Goal: Check status: Check status

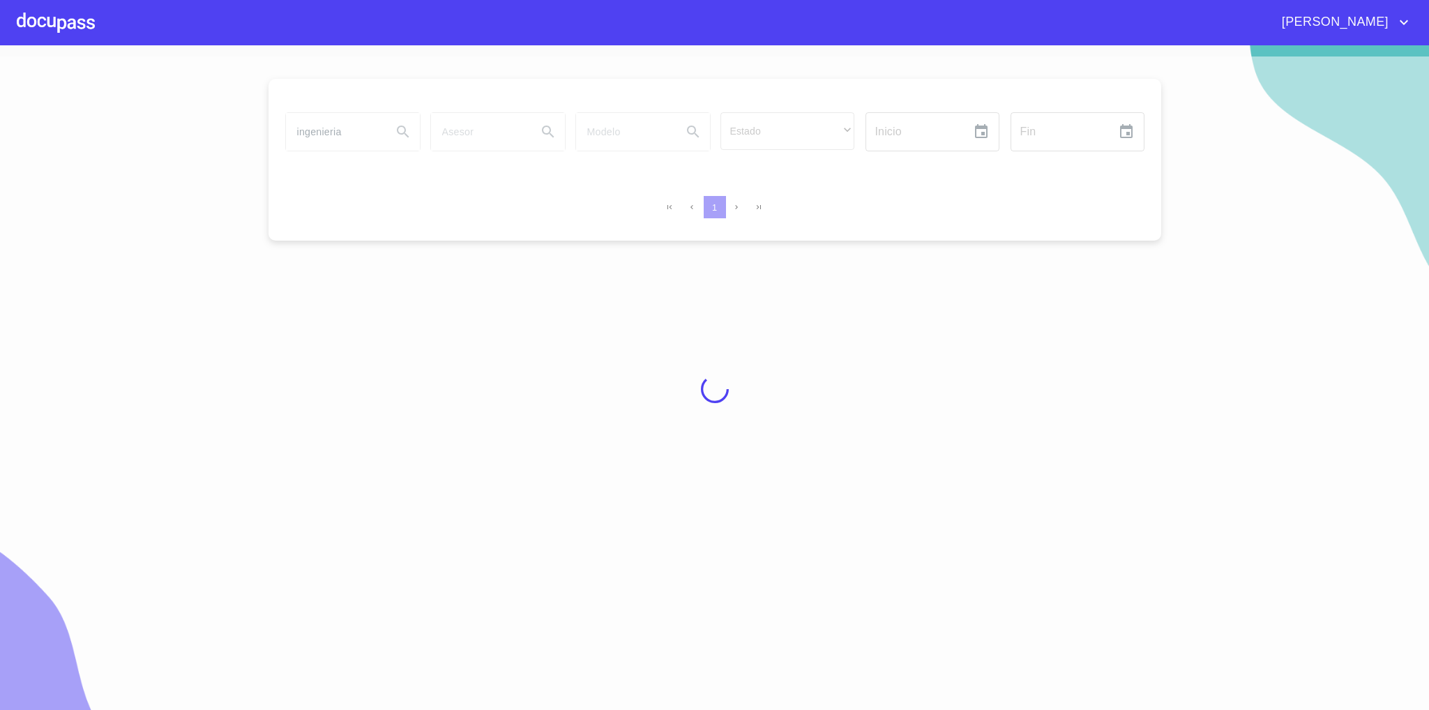
click at [341, 130] on div at bounding box center [714, 389] width 1429 height 665
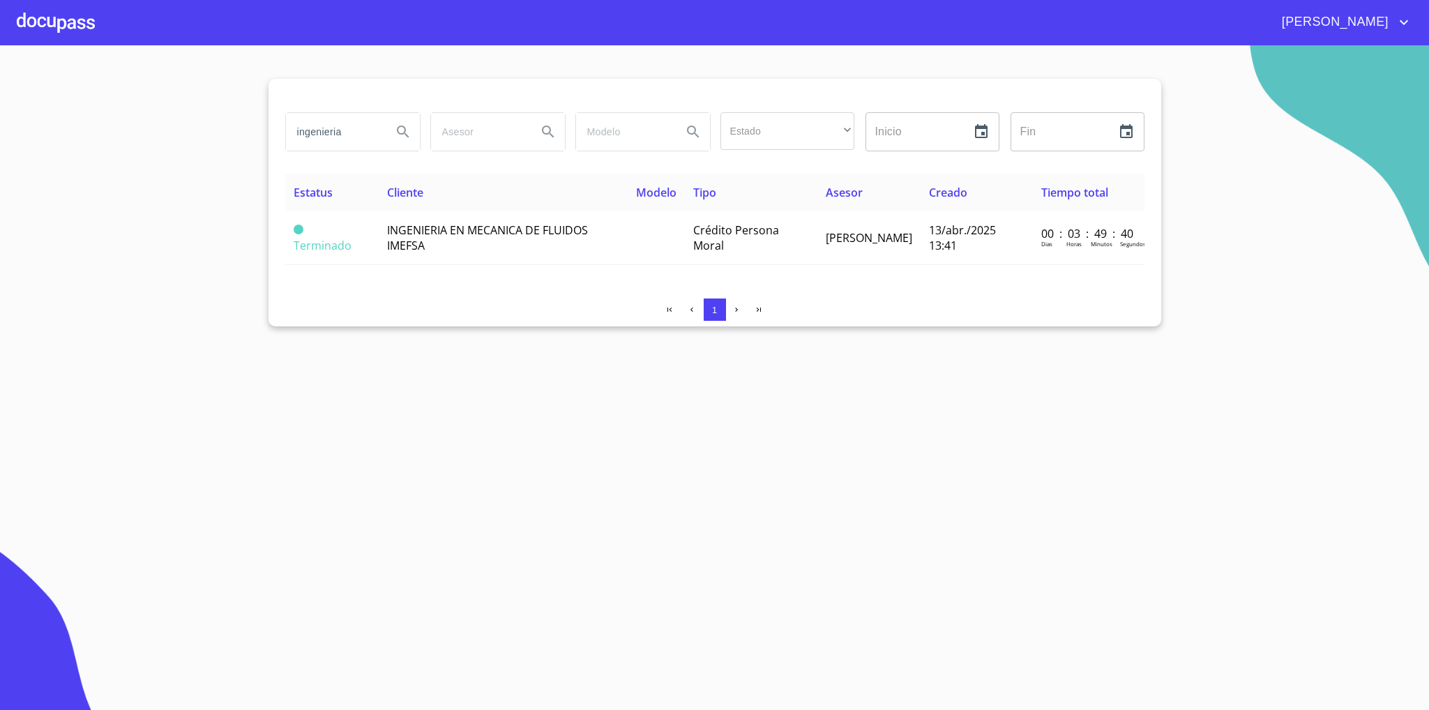
click at [336, 130] on input "ingenieria" at bounding box center [333, 132] width 95 height 38
type input "[PERSON_NAME]"
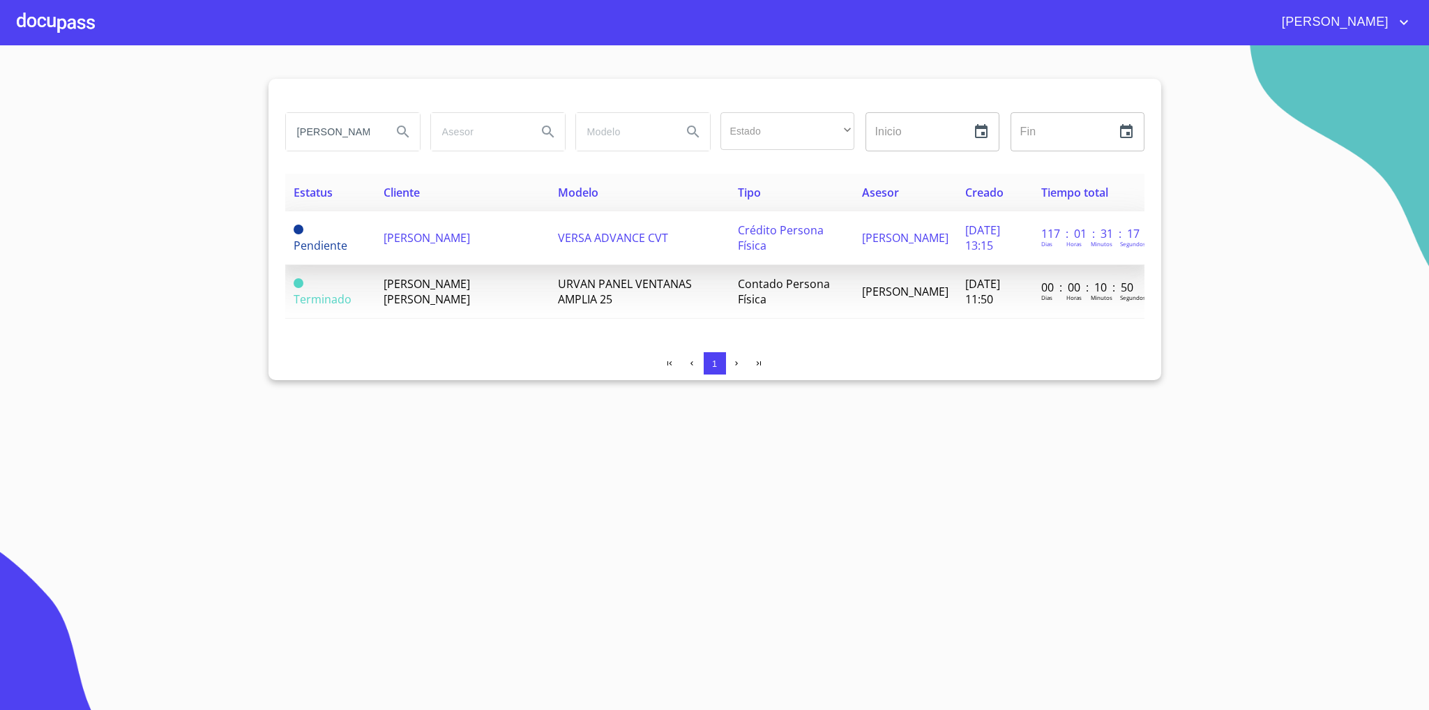
click at [434, 241] on span "[PERSON_NAME]" at bounding box center [427, 237] width 87 height 15
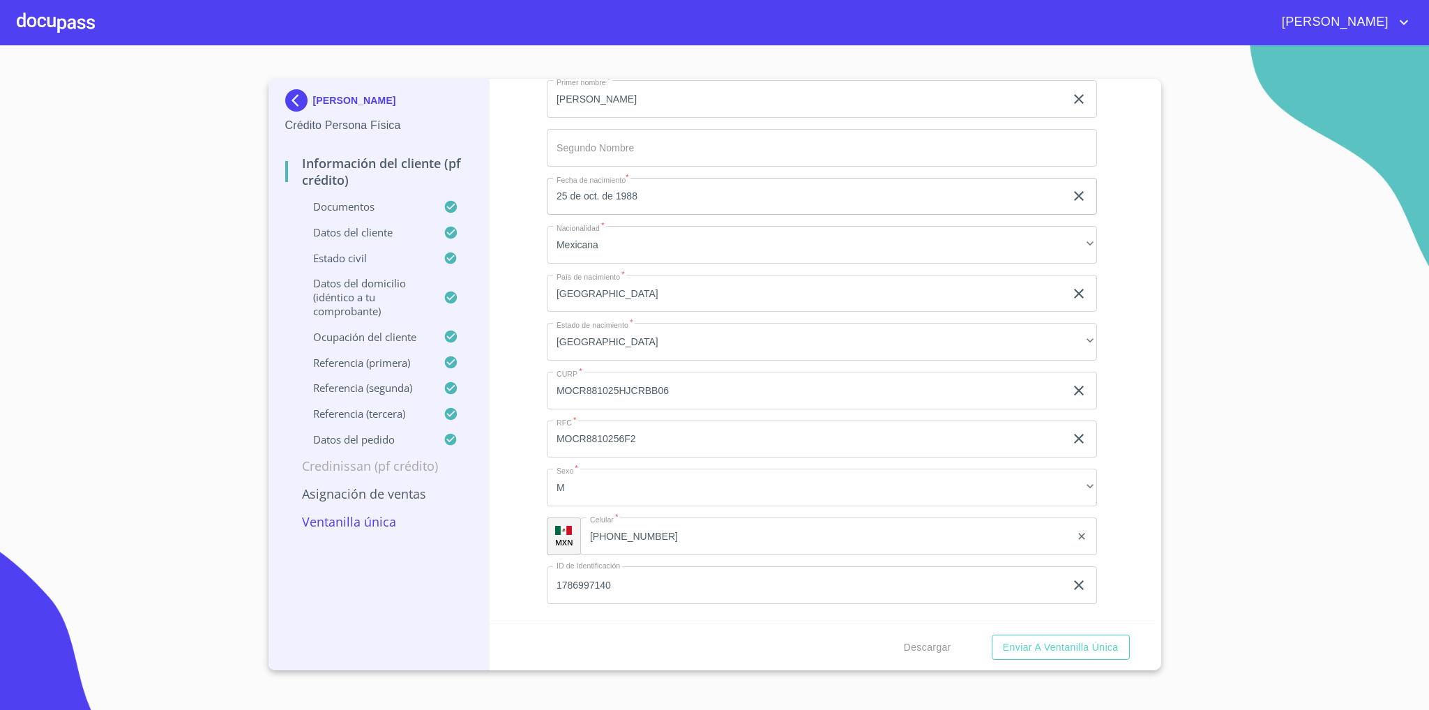
scroll to position [4709, 0]
click at [295, 96] on img at bounding box center [299, 100] width 28 height 22
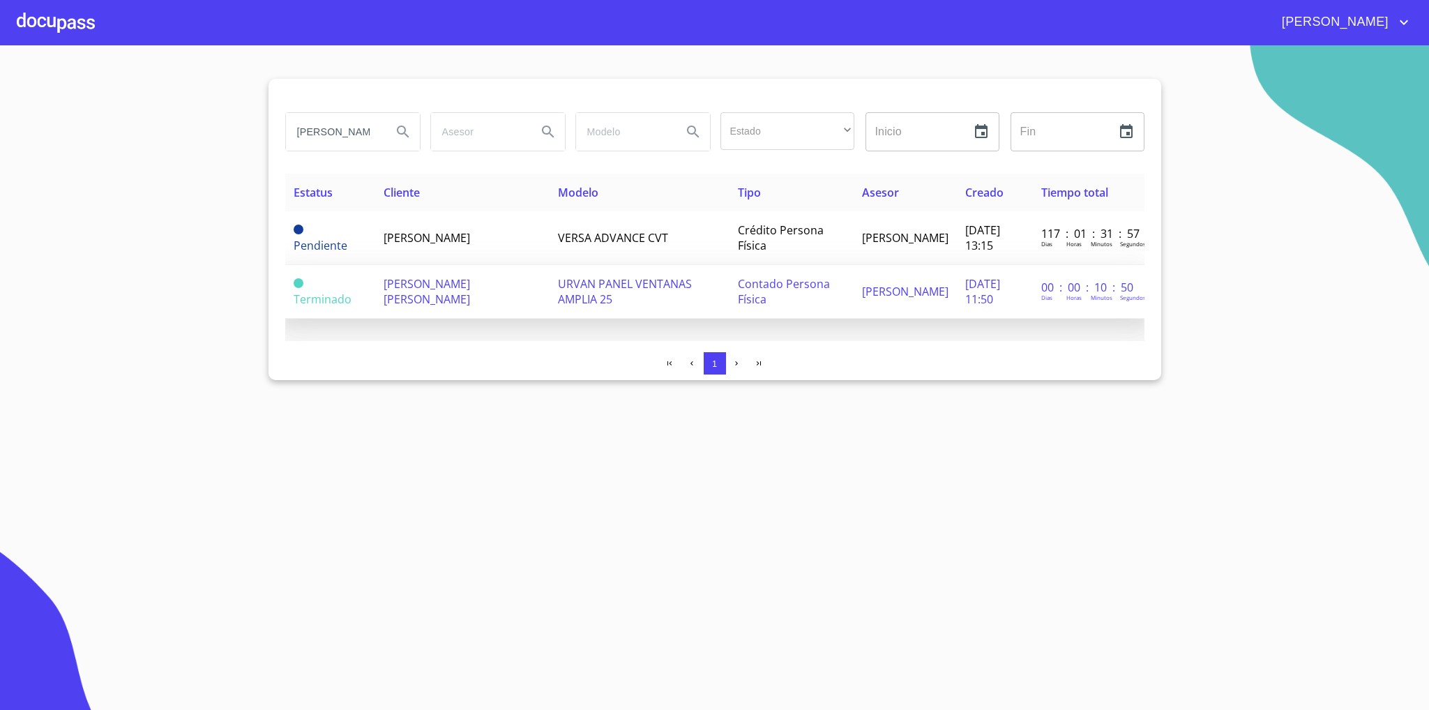
click at [470, 287] on span "[PERSON_NAME] [PERSON_NAME]" at bounding box center [427, 291] width 87 height 31
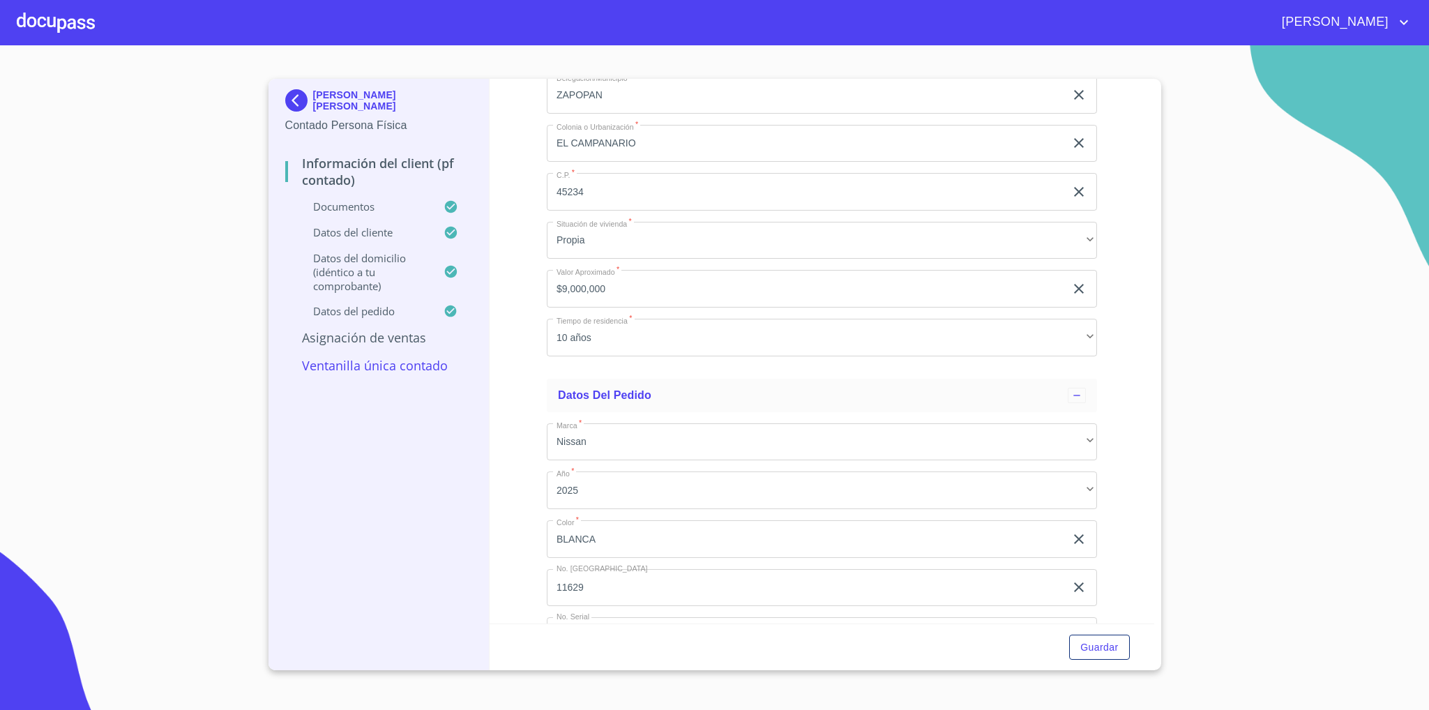
scroll to position [3776, 0]
